Goal: Task Accomplishment & Management: Use online tool/utility

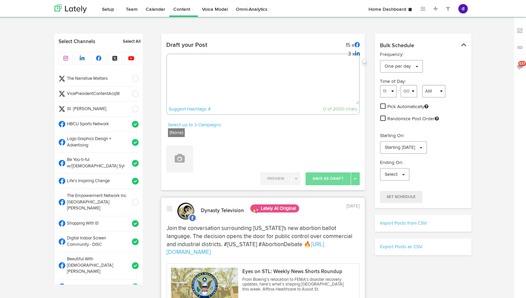
select select "4"
select select "06"
select select "PM"
select select "11"
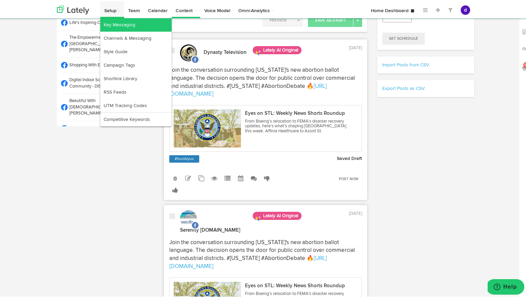
scroll to position [250, 0]
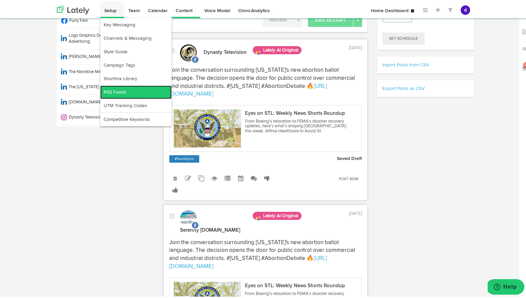
click at [111, 90] on link "RSS Feeds" at bounding box center [135, 90] width 71 height 13
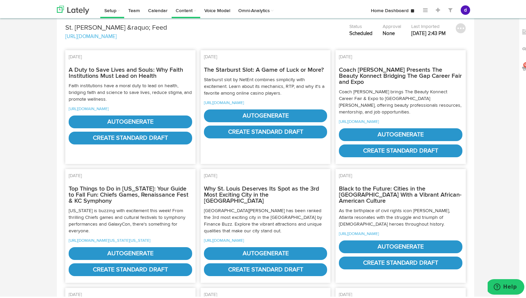
scroll to position [78, 0]
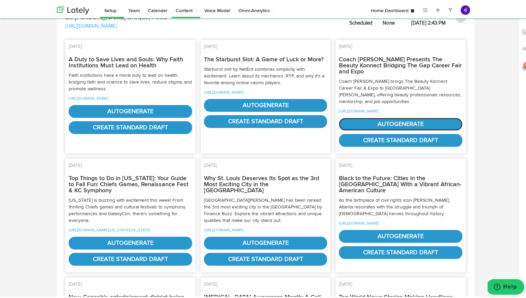
click at [408, 127] on link "autogenerate" at bounding box center [400, 122] width 123 height 13
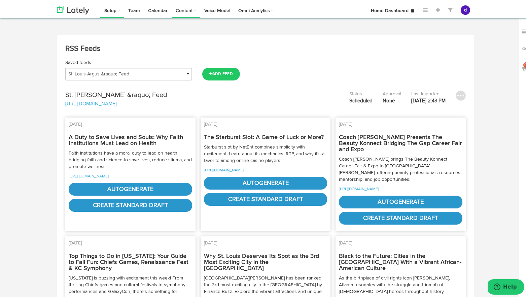
select select "natural"
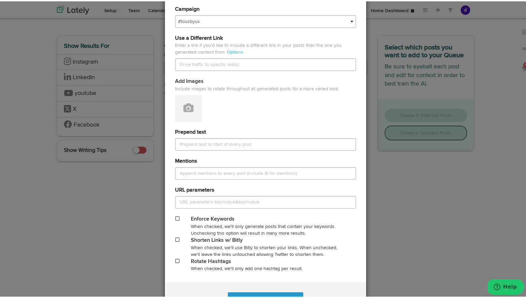
scroll to position [223, 0]
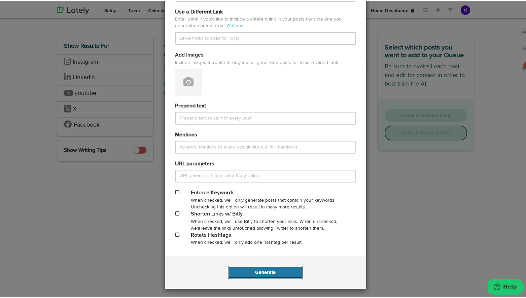
click at [276, 269] on button "Generate" at bounding box center [265, 270] width 75 height 13
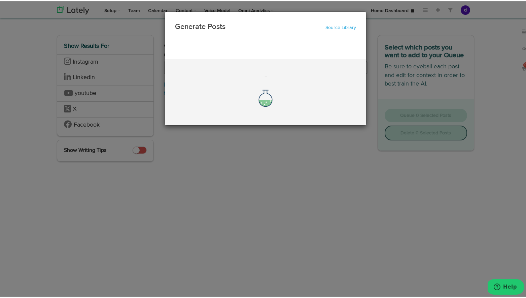
scroll to position [0, 0]
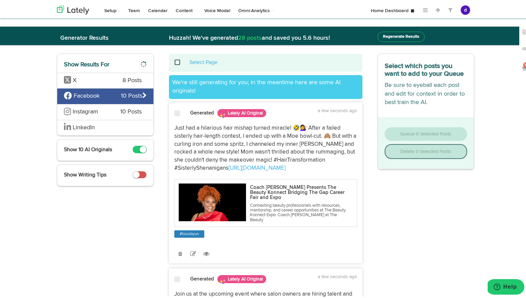
drag, startPoint x: 348, startPoint y: 194, endPoint x: 164, endPoint y: 126, distance: 196.0
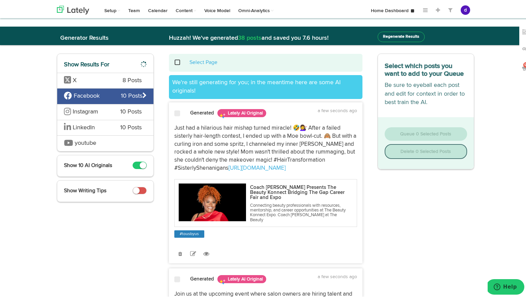
copy p "Just had a hilarious hair mishap turned miracle! 🤣💇‍♀️ After a failed sisterly …"
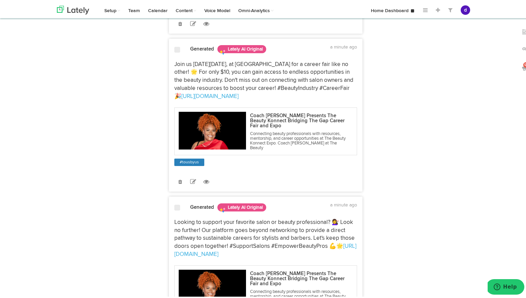
scroll to position [533, 0]
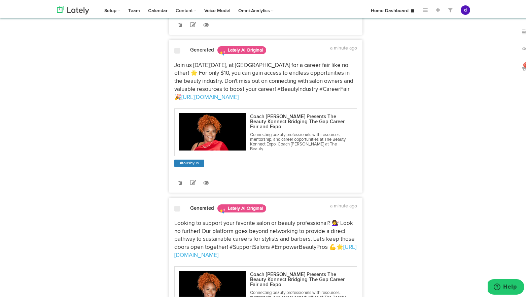
drag, startPoint x: 343, startPoint y: 190, endPoint x: 169, endPoint y: 133, distance: 183.4
click at [169, 100] on div "Join us [DATE][DATE], at [GEOGRAPHIC_DATA] for a career fair like no other! 🌟 F…" at bounding box center [265, 80] width 193 height 40
copy p "Join us [DATE][DATE], at [GEOGRAPHIC_DATA] for a career fair like no other! 🌟 F…"
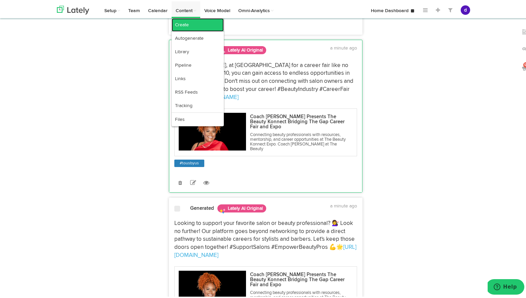
click at [186, 24] on link "Create" at bounding box center [198, 23] width 52 height 13
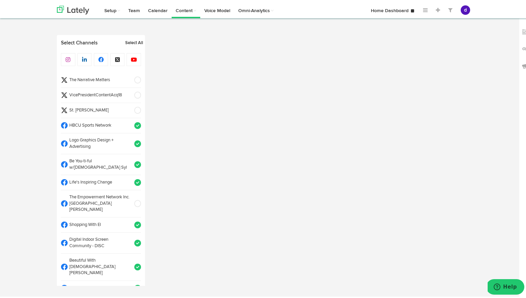
radio input "true"
select select "2"
select select "45"
select select "PM"
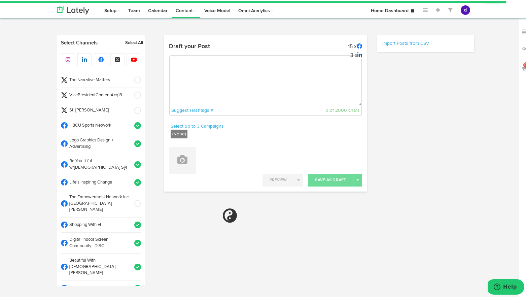
click at [195, 67] on textarea at bounding box center [266, 82] width 192 height 44
paste textarea "Join us [DATE][DATE], at [GEOGRAPHIC_DATA] for a career fair like no other! 🌟 F…"
type textarea "Join us [DATE][DATE], at [GEOGRAPHIC_DATA] for a career fair like no other! 🌟 F…"
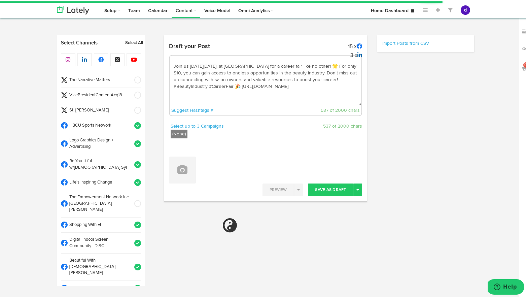
select select "11"
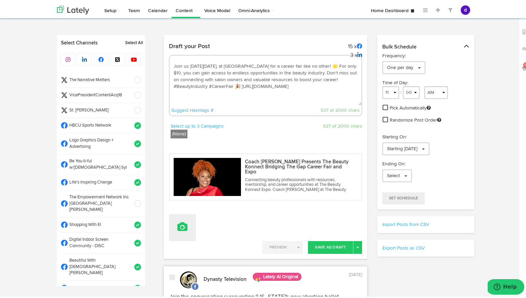
type textarea "Join us [DATE][DATE], at [GEOGRAPHIC_DATA] for a career fair like no other! 🌟 F…"
click at [182, 231] on button at bounding box center [182, 226] width 27 height 27
click at [192, 250] on link "Attach Images from Lately" at bounding box center [201, 248] width 64 height 11
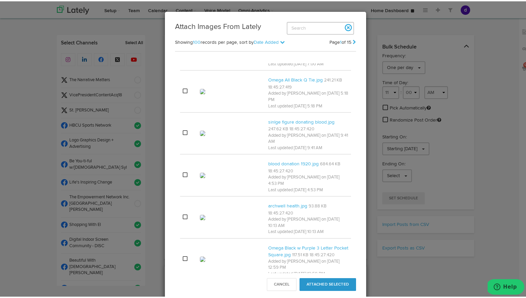
scroll to position [62, 0]
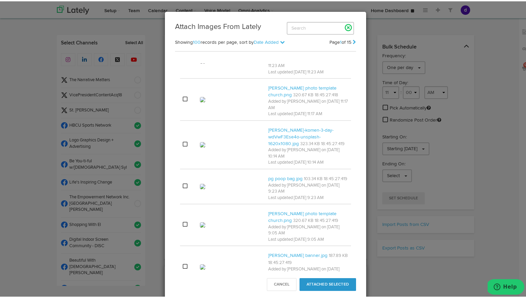
click at [345, 27] on link at bounding box center [347, 26] width 11 height 11
click at [284, 284] on button "Cancel" at bounding box center [282, 283] width 30 height 13
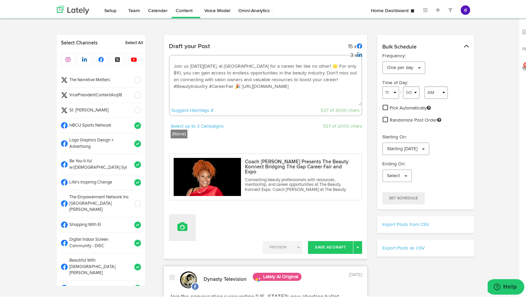
click at [180, 223] on icon at bounding box center [182, 225] width 10 height 9
click at [186, 269] on link "Upload Images" at bounding box center [201, 269] width 64 height 11
click at [199, 270] on link "Upload Images" at bounding box center [201, 269] width 64 height 11
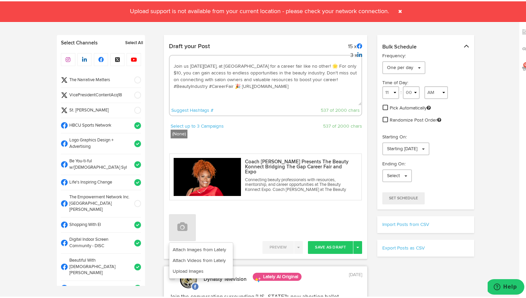
click at [400, 11] on span at bounding box center [400, 10] width 11 height 11
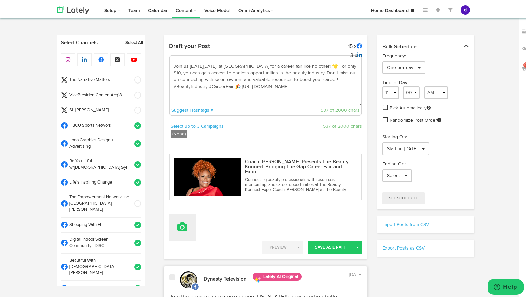
click at [177, 227] on icon at bounding box center [182, 225] width 10 height 9
click at [181, 270] on link "Upload Images" at bounding box center [201, 269] width 64 height 11
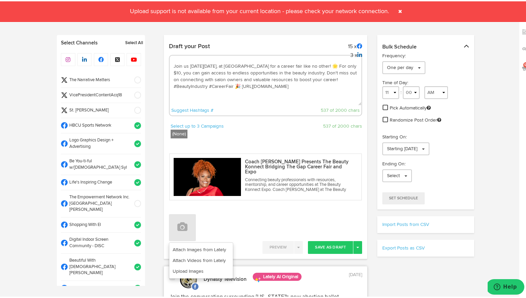
click at [400, 8] on span at bounding box center [400, 10] width 11 height 11
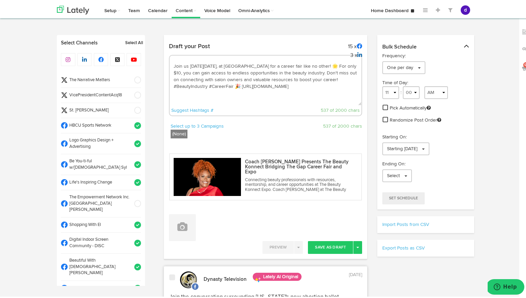
click at [258, 101] on textarea "Join us [DATE][DATE], at [GEOGRAPHIC_DATA] for a career fair like no other! 🌟 F…" at bounding box center [266, 82] width 192 height 44
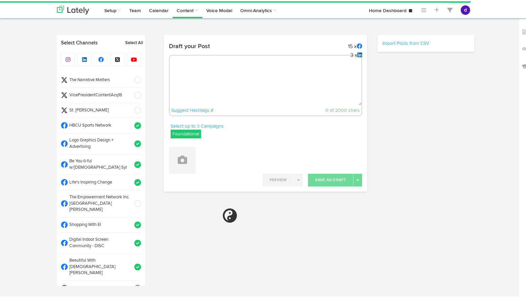
select select "2"
select select "46"
select select "PM"
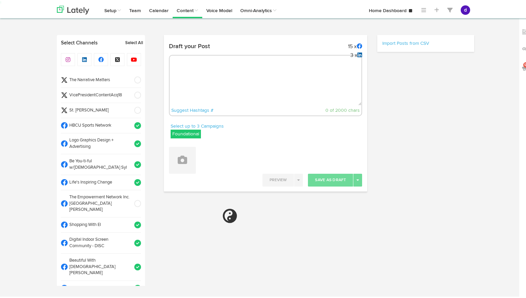
click at [175, 75] on textarea at bounding box center [266, 82] width 192 height 44
paste textarea "Join us [DATE][DATE], at [GEOGRAPHIC_DATA] for a career fair like no other! 🌟 F…"
type textarea "Join us [DATE][DATE], at [GEOGRAPHIC_DATA] for a career fair like no other! 🌟 F…"
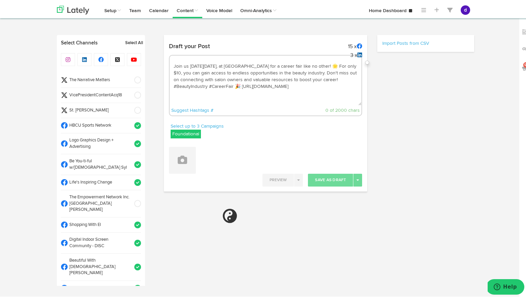
scroll to position [4, 0]
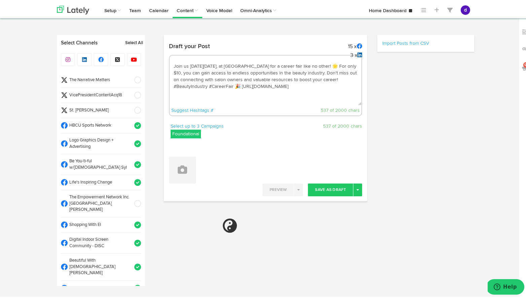
select select "11"
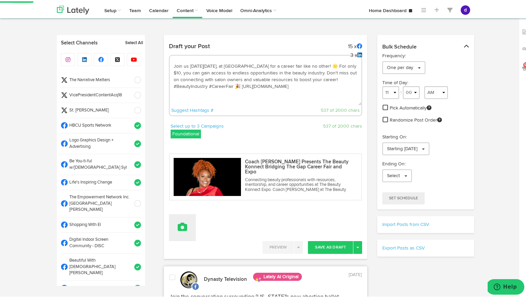
type textarea "Join us [DATE][DATE], at [GEOGRAPHIC_DATA] for a career fair like no other! 🌟 F…"
click at [184, 238] on button at bounding box center [182, 226] width 27 height 27
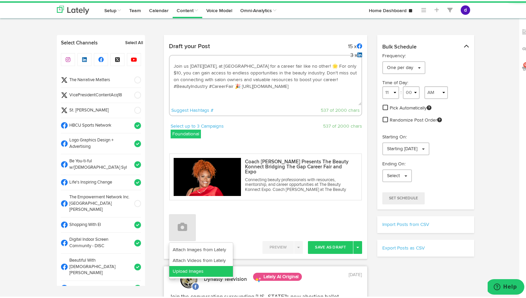
click at [183, 271] on link "Upload Images" at bounding box center [201, 269] width 64 height 11
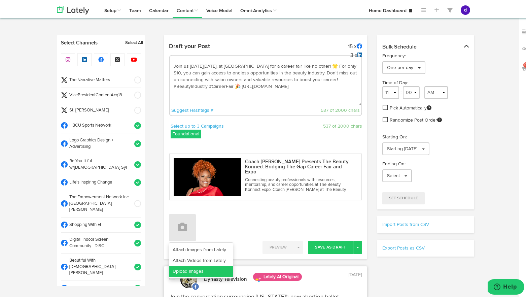
click at [183, 271] on link "Upload Images" at bounding box center [201, 269] width 64 height 11
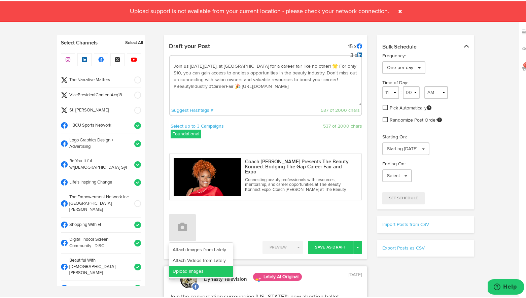
scroll to position [3, 0]
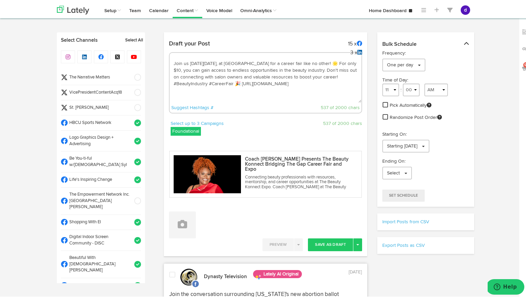
click at [131, 75] on span at bounding box center [135, 76] width 11 height 7
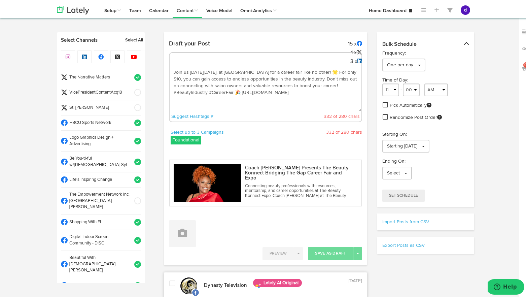
click at [131, 75] on span at bounding box center [135, 76] width 11 height 7
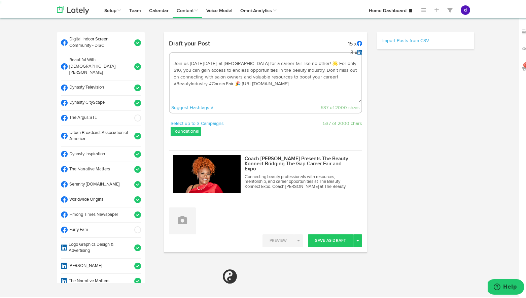
scroll to position [201, 0]
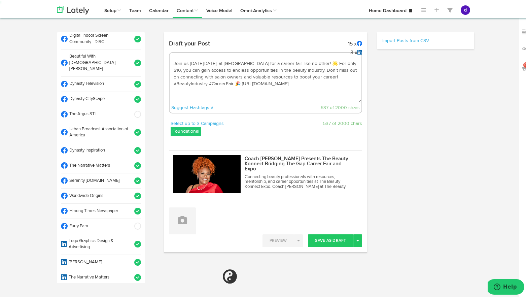
select select "11"
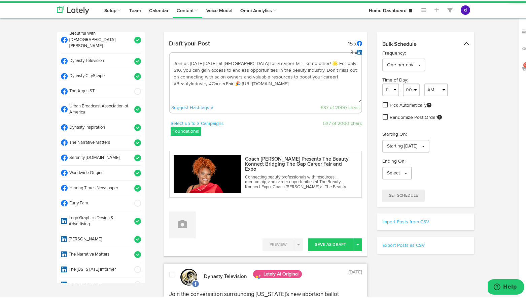
scroll to position [224, 0]
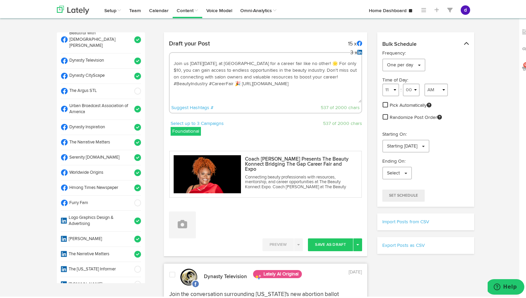
click at [131, 168] on span at bounding box center [135, 171] width 11 height 7
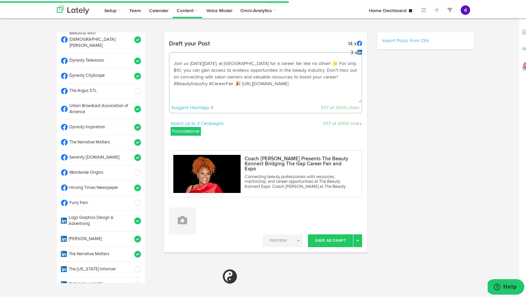
select select "11"
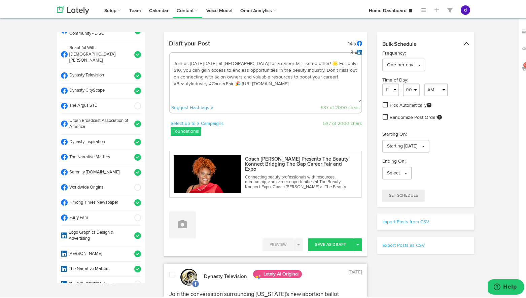
scroll to position [208, 0]
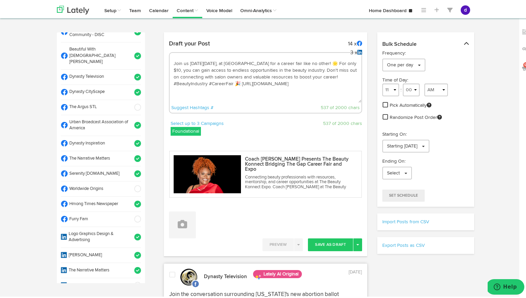
click at [130, 103] on span at bounding box center [135, 106] width 11 height 7
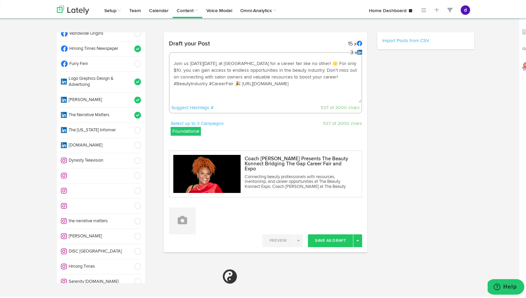
select select "11"
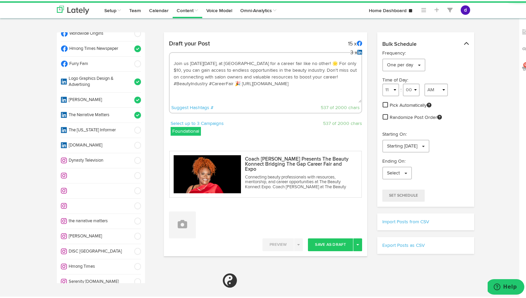
scroll to position [374, 0]
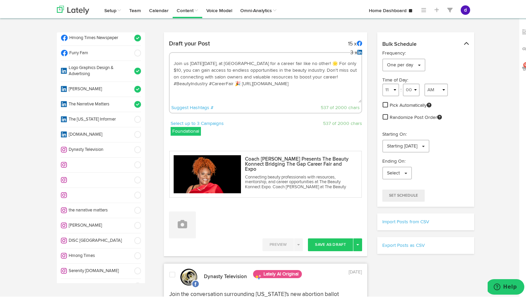
click at [130, 206] on span at bounding box center [135, 209] width 11 height 7
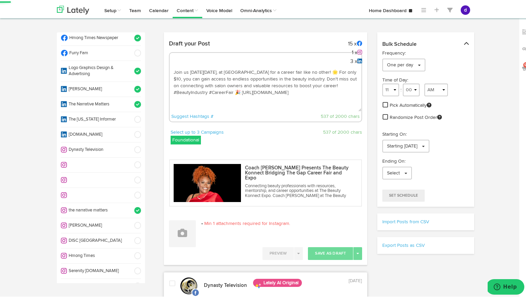
click at [130, 206] on span at bounding box center [135, 209] width 11 height 7
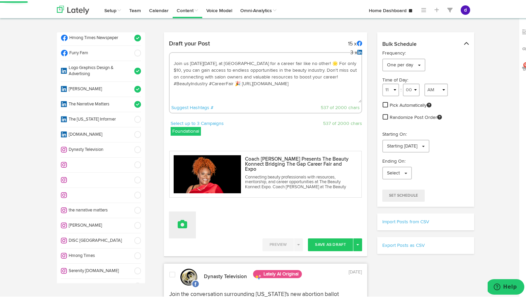
click at [179, 227] on button at bounding box center [182, 223] width 27 height 27
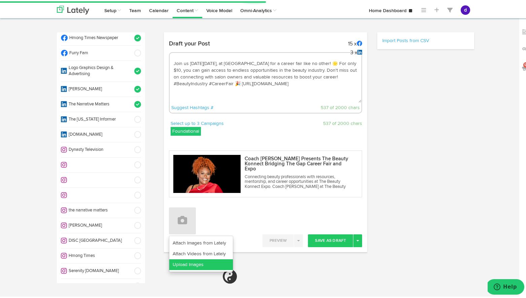
click at [185, 263] on link "Upload Images" at bounding box center [201, 263] width 64 height 11
select select "11"
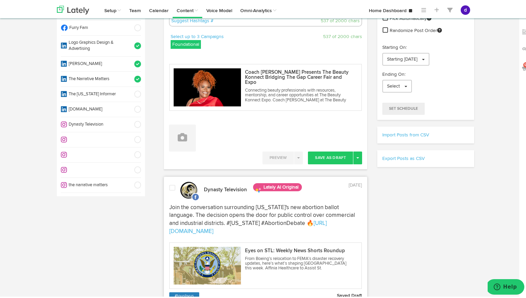
scroll to position [95, 0]
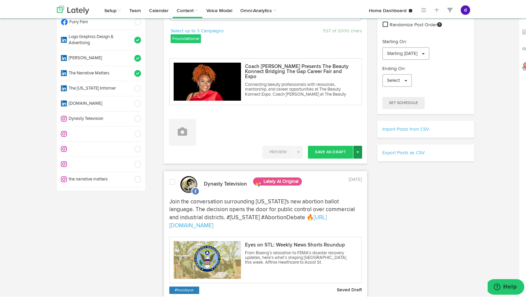
click at [356, 151] on span "button" at bounding box center [357, 150] width 3 height 1
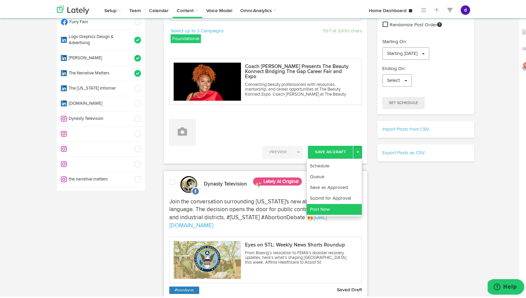
click at [327, 206] on link "Post Now" at bounding box center [333, 207] width 55 height 11
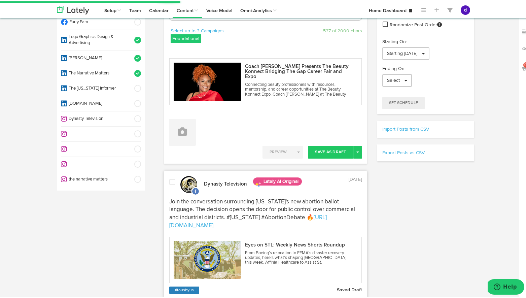
scroll to position [0, 0]
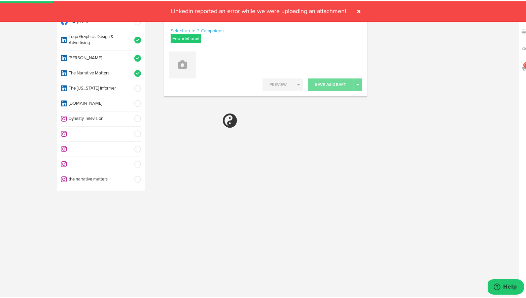
select select "11"
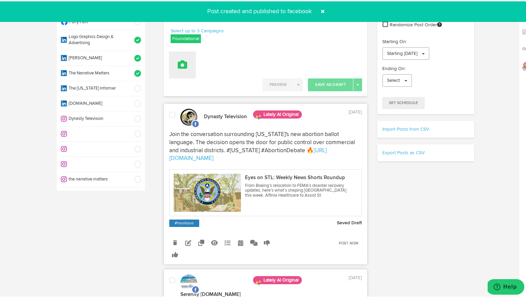
click at [178, 66] on icon at bounding box center [182, 63] width 9 height 9
click at [187, 105] on link "Upload Images" at bounding box center [201, 107] width 64 height 11
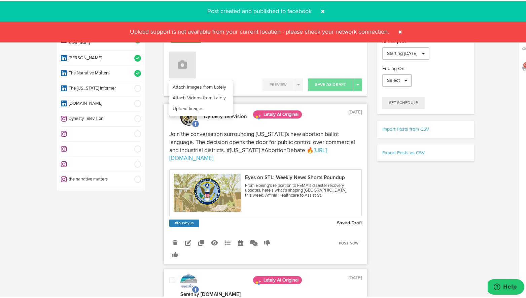
click at [322, 8] on span at bounding box center [322, 10] width 11 height 11
click at [320, 9] on span at bounding box center [322, 10] width 11 height 11
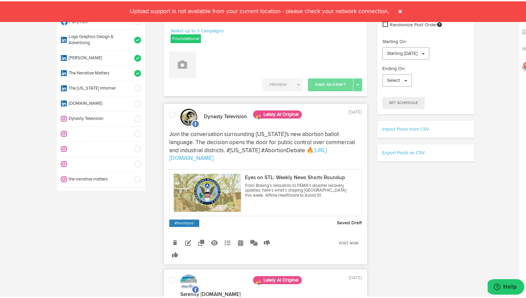
click at [399, 11] on span at bounding box center [400, 10] width 11 height 11
